Goal: Navigation & Orientation: Find specific page/section

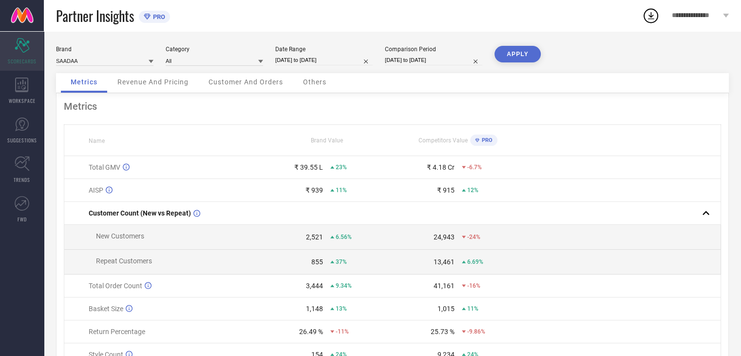
click at [20, 55] on div "Scorecard SCORECARDS" at bounding box center [22, 51] width 44 height 39
click at [18, 133] on link "SUGGESTIONS" at bounding box center [22, 130] width 44 height 39
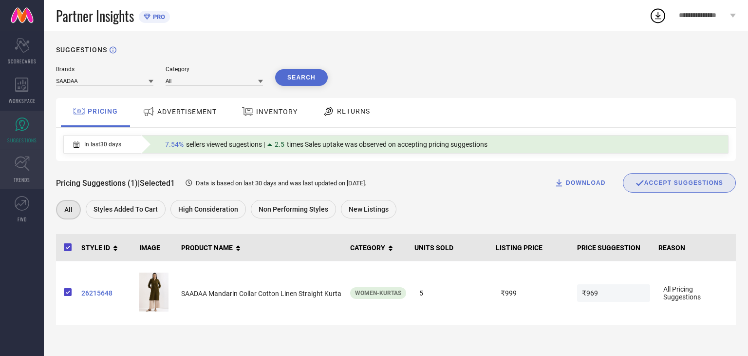
click at [19, 166] on icon at bounding box center [22, 163] width 15 height 15
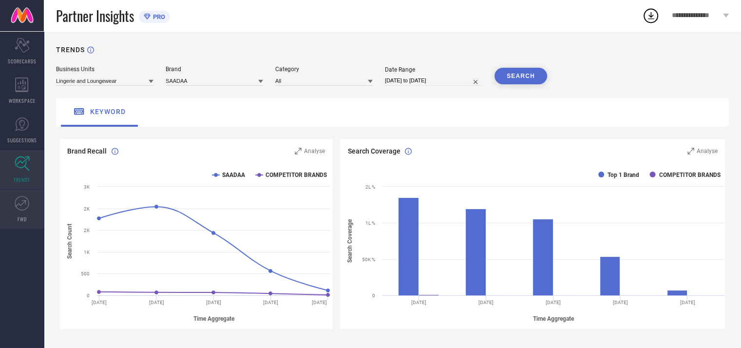
click at [24, 211] on link "FWD" at bounding box center [22, 209] width 44 height 39
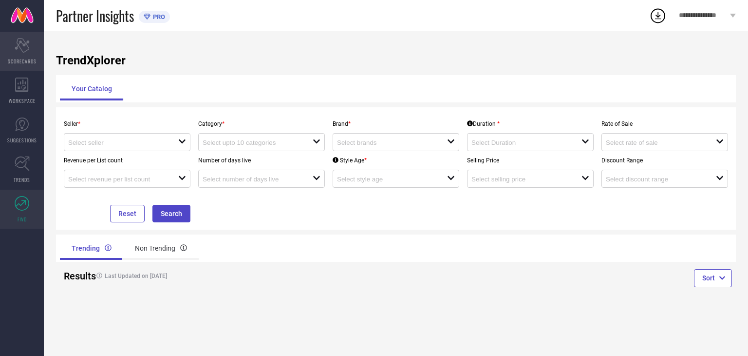
click at [17, 49] on icon "Scorecard" at bounding box center [22, 45] width 15 height 15
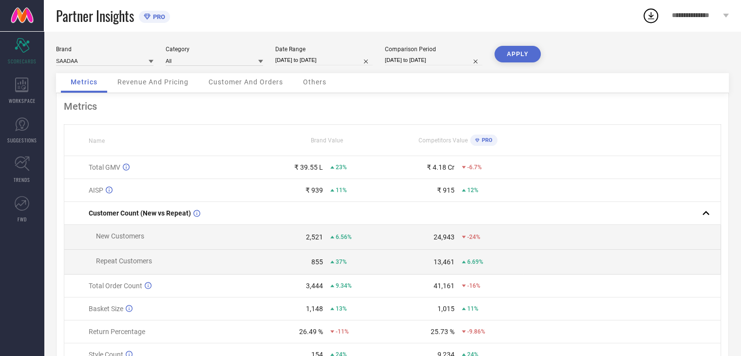
click at [24, 14] on link at bounding box center [22, 15] width 44 height 31
